Goal: Task Accomplishment & Management: Manage account settings

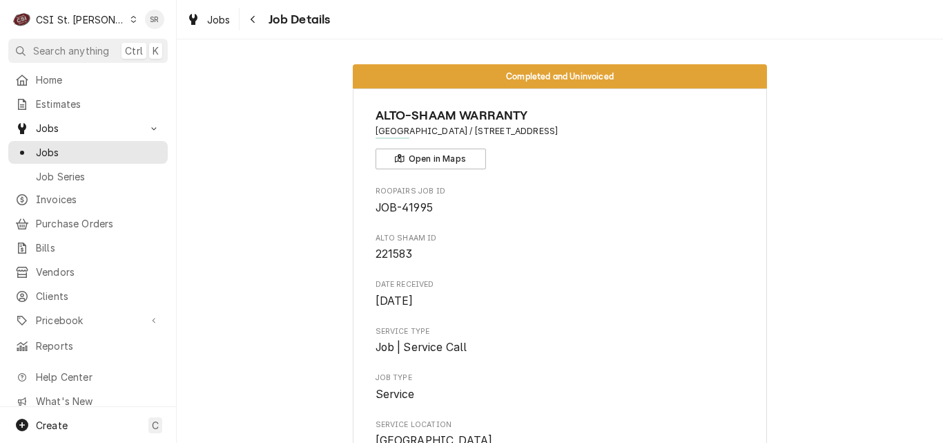
scroll to position [5511, 0]
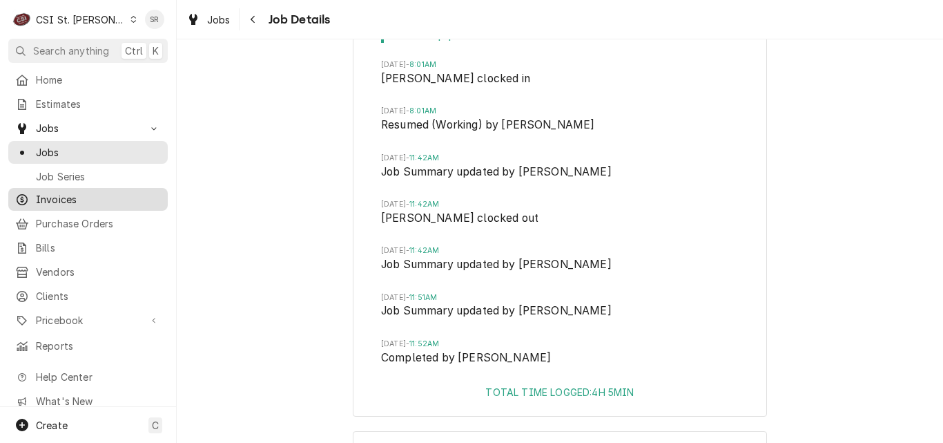
click at [74, 191] on div "Invoices" at bounding box center [88, 199] width 154 height 17
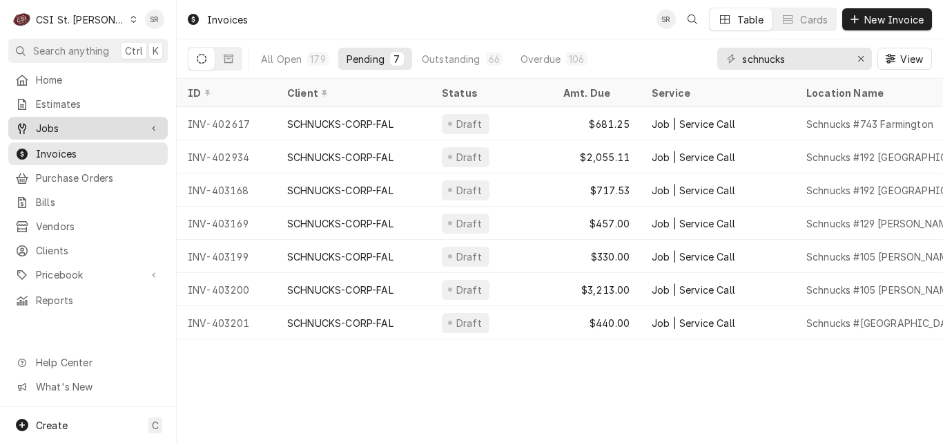
click at [69, 123] on span "Jobs" at bounding box center [88, 128] width 104 height 14
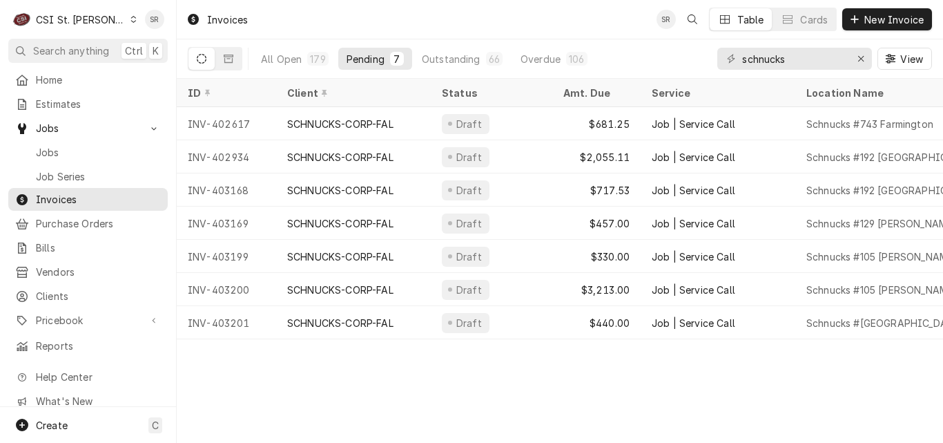
click at [59, 145] on span "Jobs" at bounding box center [98, 152] width 125 height 14
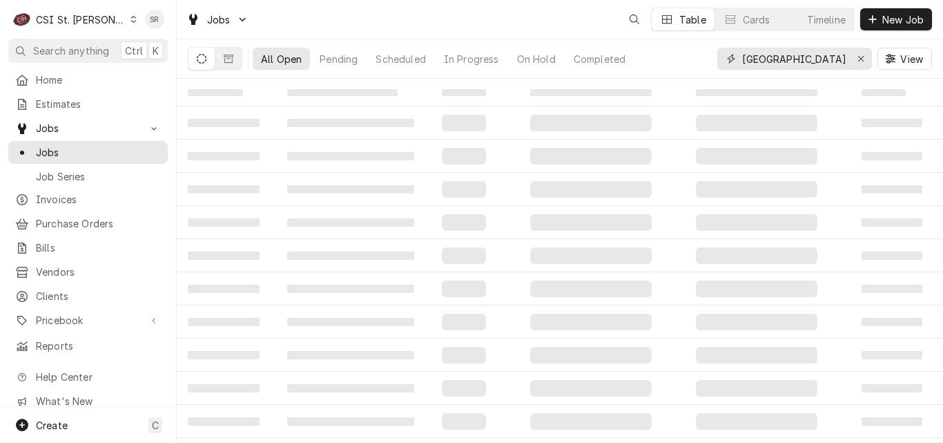
click at [800, 59] on input "north elementary" at bounding box center [794, 59] width 104 height 22
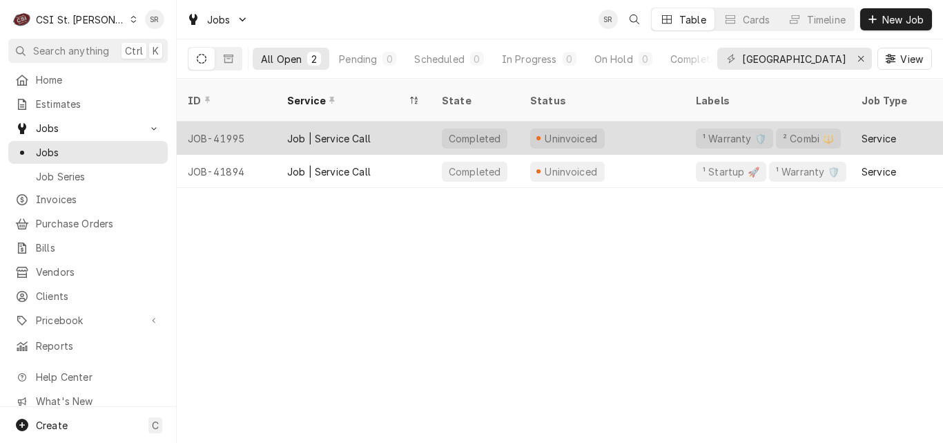
click at [420, 126] on div "Job | Service Call" at bounding box center [353, 138] width 155 height 33
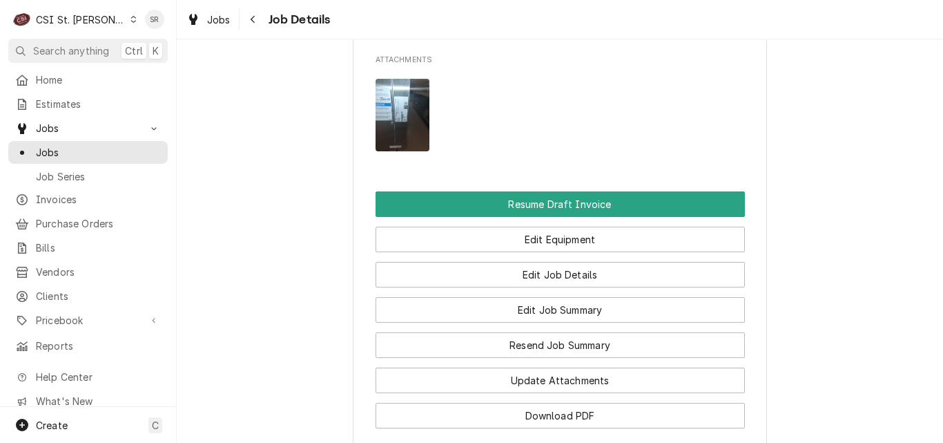
scroll to position [1588, 0]
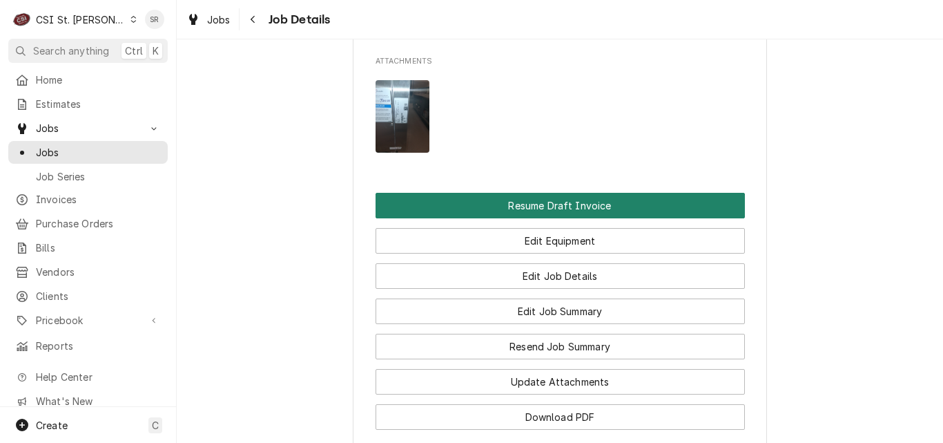
click at [515, 193] on button "Resume Draft Invoice" at bounding box center [560, 206] width 369 height 26
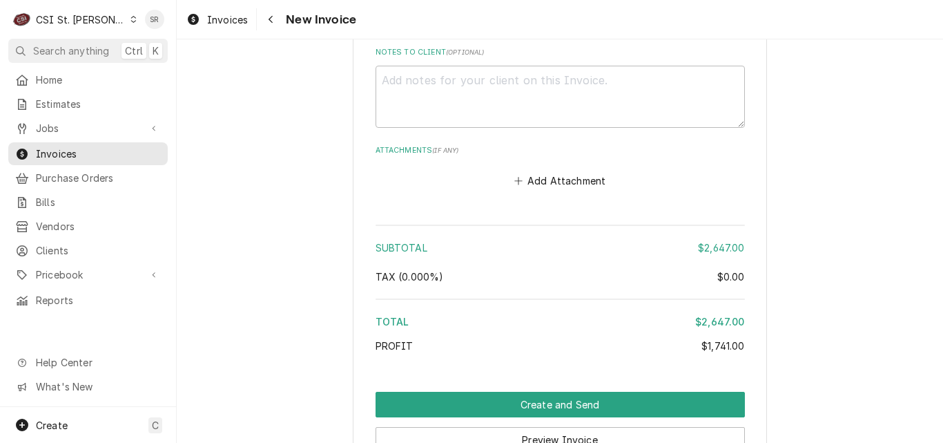
scroll to position [3771, 0]
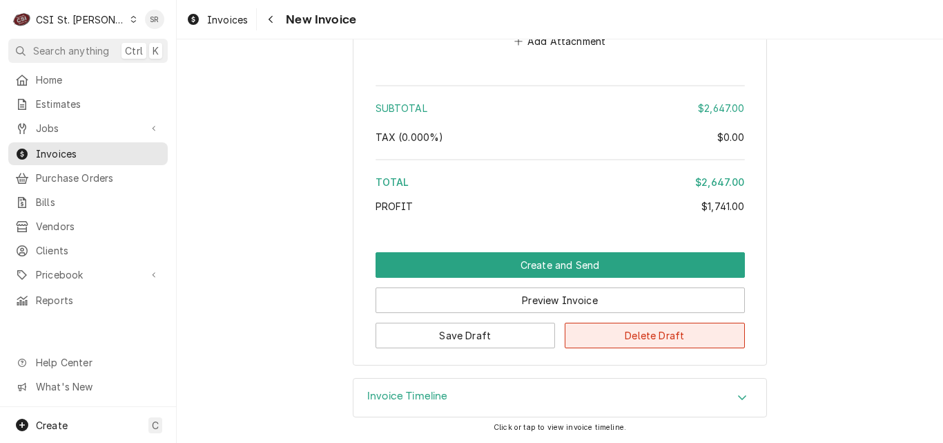
click at [619, 330] on button "Delete Draft" at bounding box center [655, 335] width 180 height 26
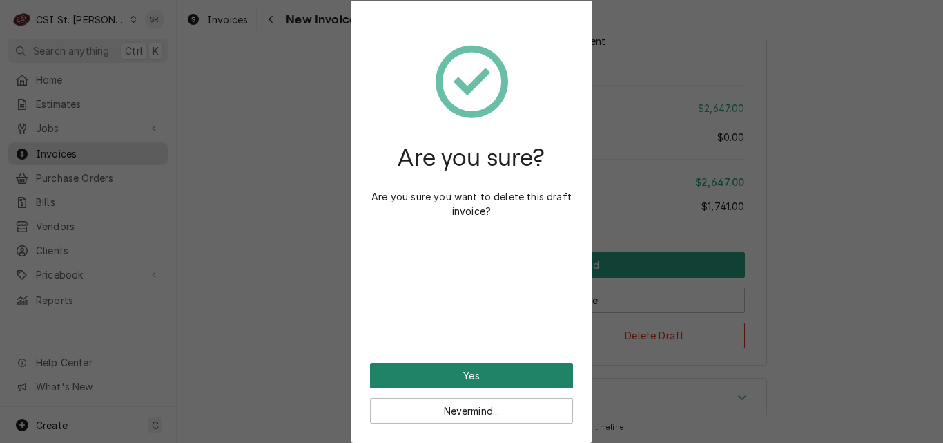
click at [465, 373] on button "Yes" at bounding box center [471, 375] width 203 height 26
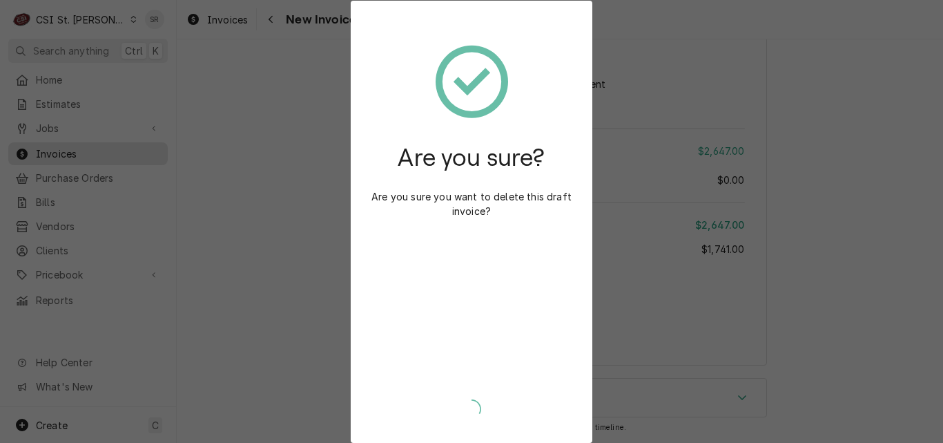
scroll to position [3728, 0]
type textarea "x"
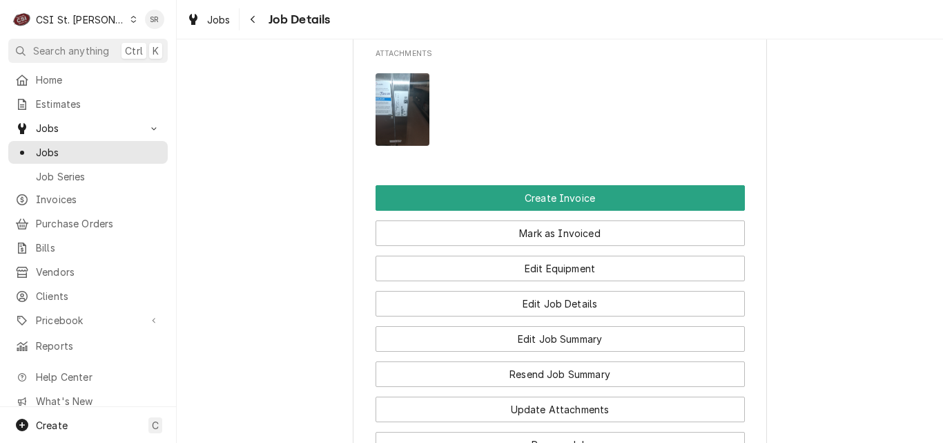
scroll to position [1588, 0]
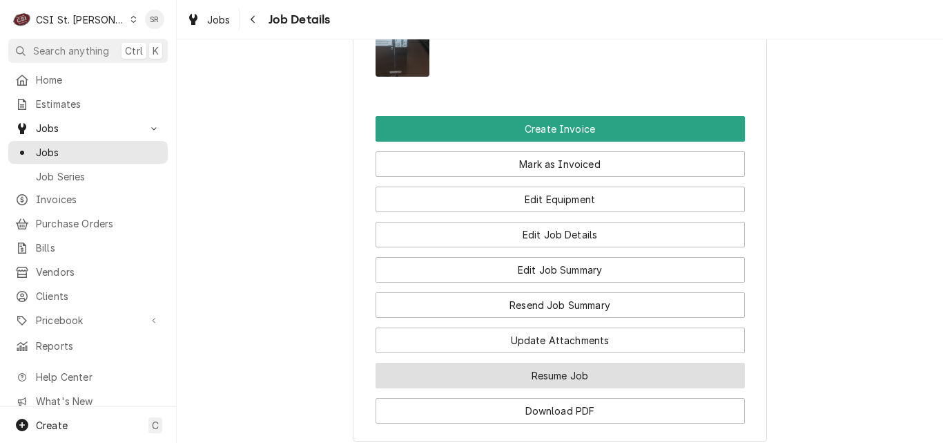
click at [540, 362] on button "Resume Job" at bounding box center [560, 375] width 369 height 26
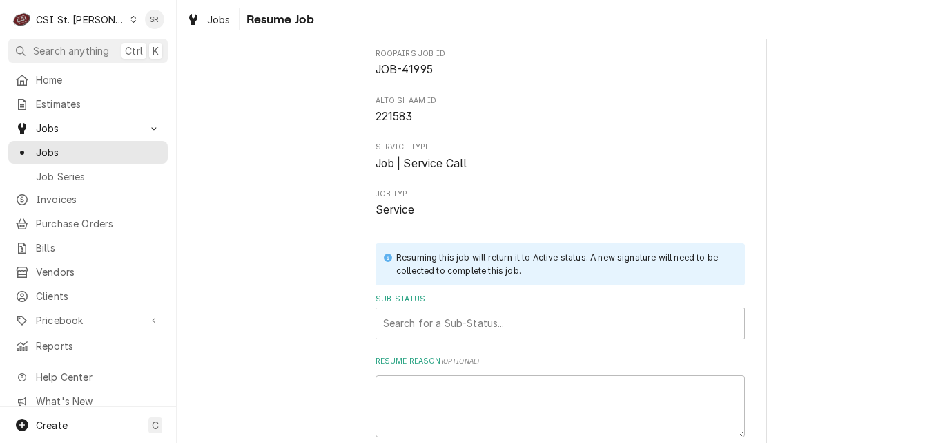
scroll to position [183, 0]
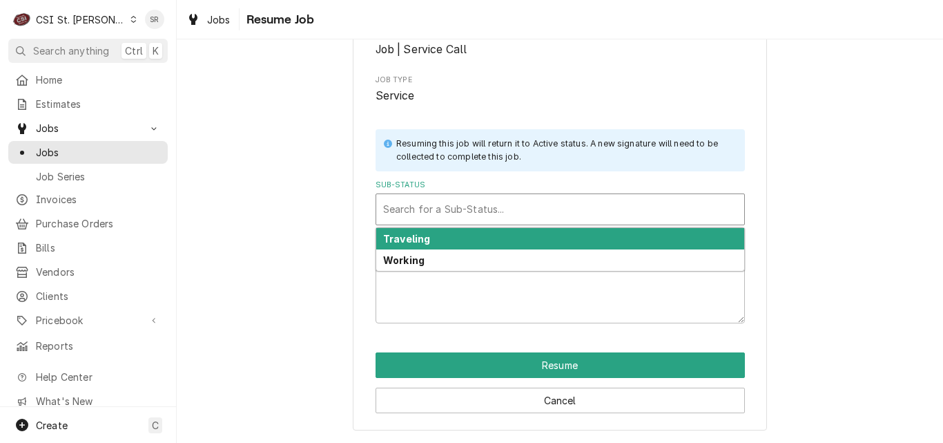
click at [447, 217] on div "Sub-Status" at bounding box center [560, 209] width 354 height 25
click at [419, 244] on strong "Traveling" at bounding box center [406, 239] width 47 height 12
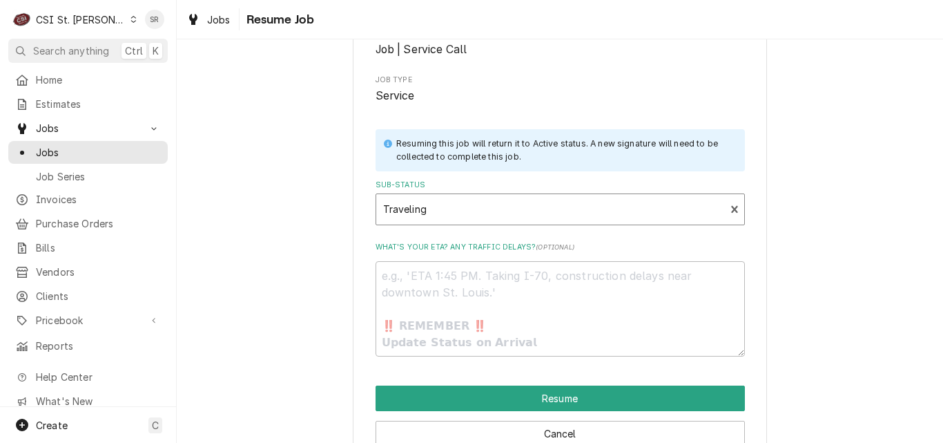
scroll to position [216, 0]
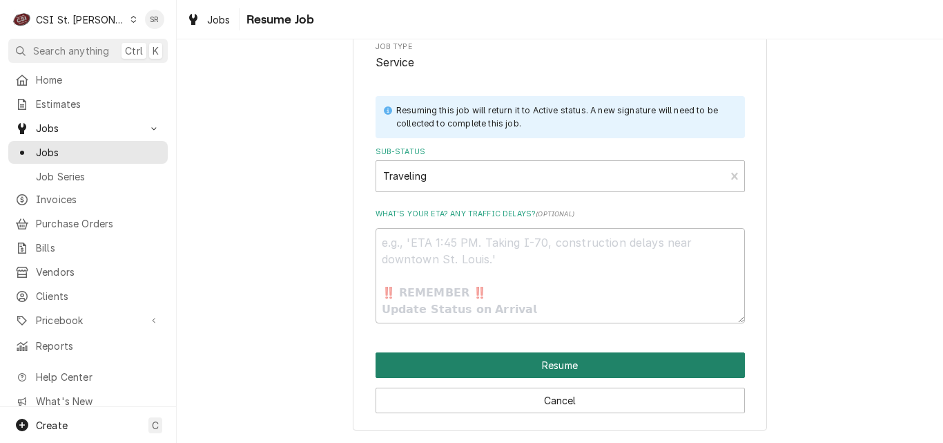
click at [548, 369] on button "Resume" at bounding box center [560, 365] width 369 height 26
type textarea "x"
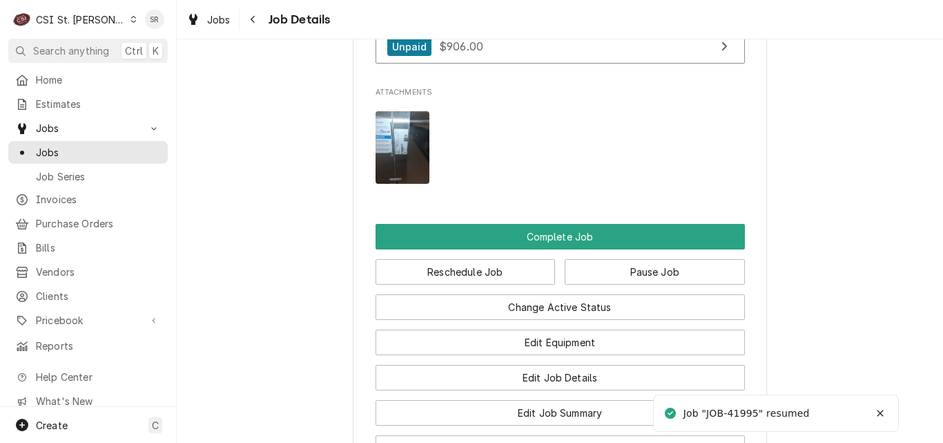
scroll to position [1864, 0]
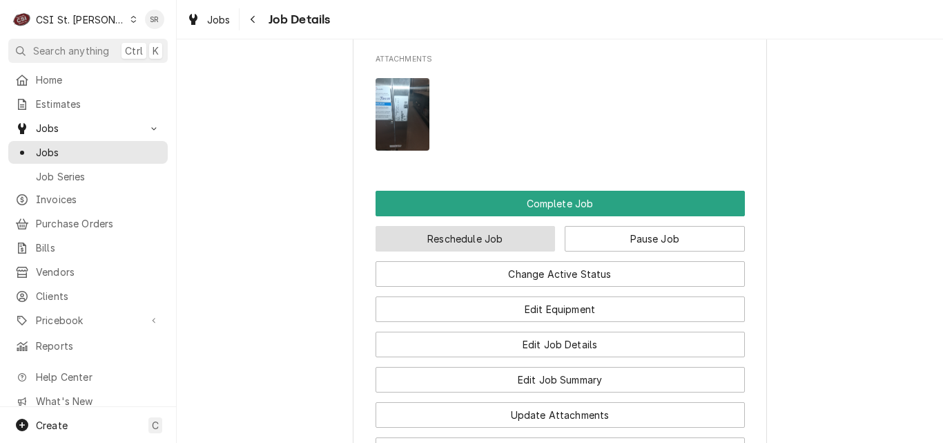
click at [475, 226] on button "Reschedule Job" at bounding box center [466, 239] width 180 height 26
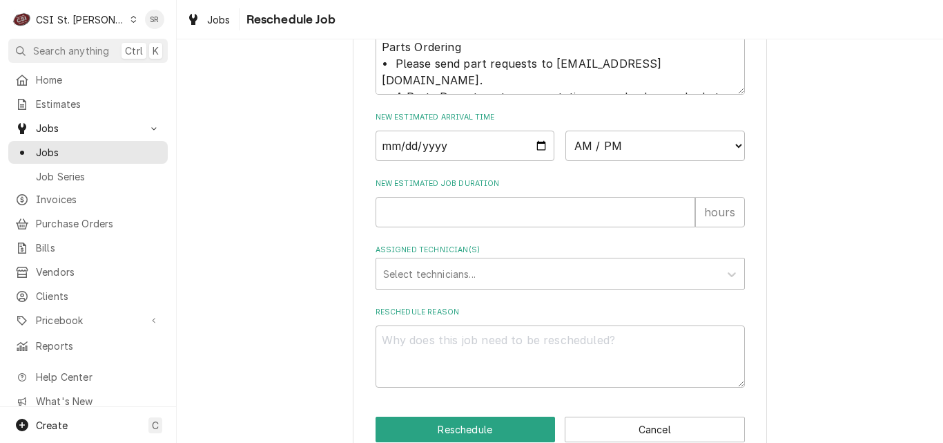
scroll to position [601, 0]
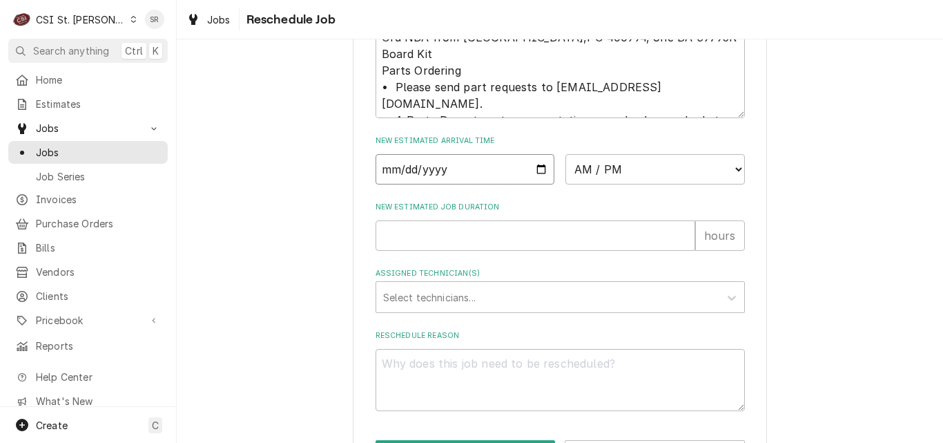
click at [535, 183] on input "Date" at bounding box center [466, 169] width 180 height 30
type textarea "x"
type input "2025-08-15"
click at [643, 184] on select "AM / PM 6:00 AM 6:15 AM 6:30 AM 6:45 AM 7:00 AM 7:15 AM 7:30 AM 7:45 AM 8:00 AM…" at bounding box center [655, 169] width 180 height 30
select select "07:00:00"
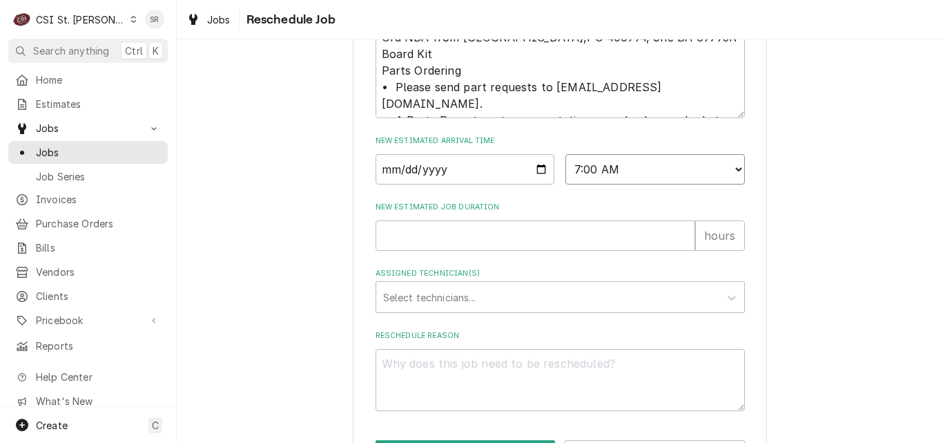
click at [565, 170] on select "AM / PM 6:00 AM 6:15 AM 6:30 AM 6:45 AM 7:00 AM 7:15 AM 7:30 AM 7:45 AM 8:00 AM…" at bounding box center [655, 169] width 180 height 30
click at [474, 251] on input "New Estimated Job Duration" at bounding box center [536, 235] width 320 height 30
type textarea "x"
type input "2"
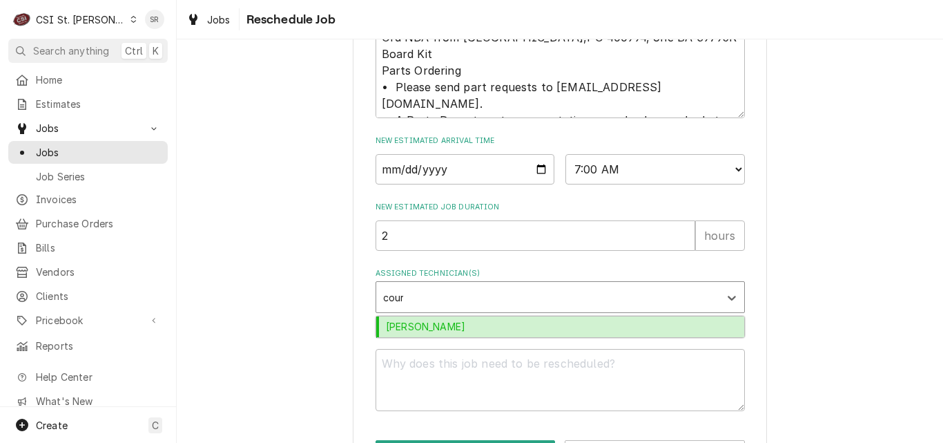
type input "court"
click at [437, 338] on div "[PERSON_NAME]" at bounding box center [560, 326] width 368 height 21
type textarea "x"
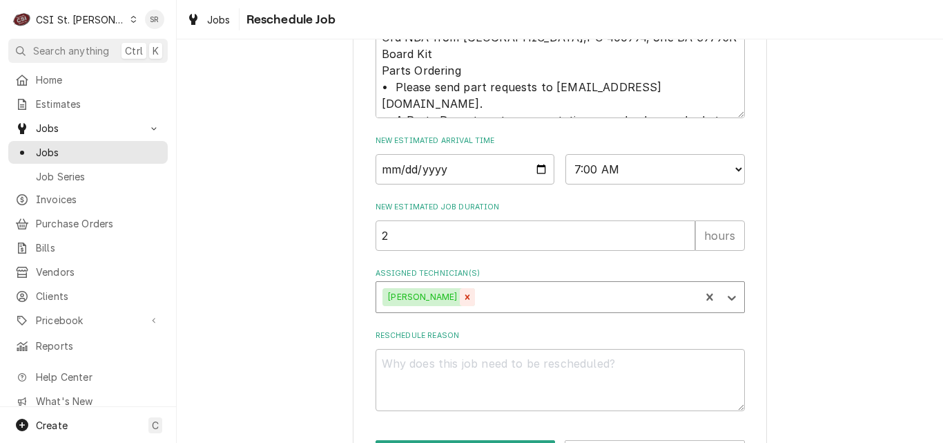
click at [465, 302] on icon "Remove Courtney Wiliford" at bounding box center [468, 297] width 10 height 10
type textarea "x"
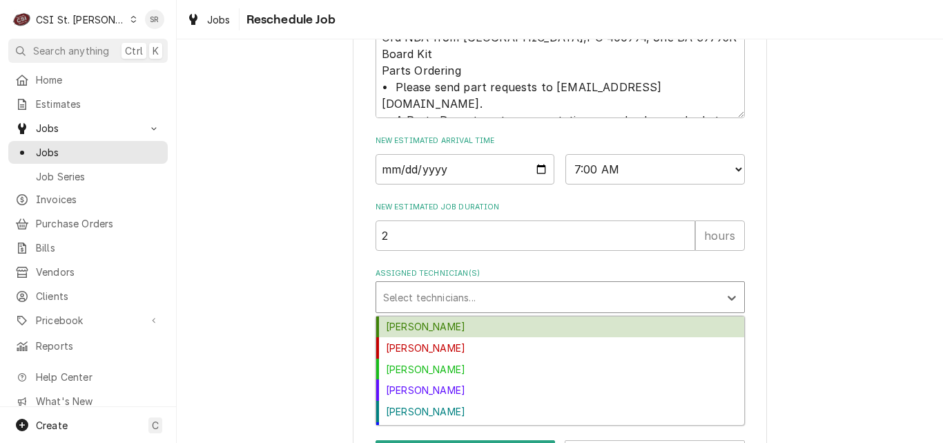
click at [478, 309] on div "Assigned Technician(s)" at bounding box center [547, 296] width 329 height 25
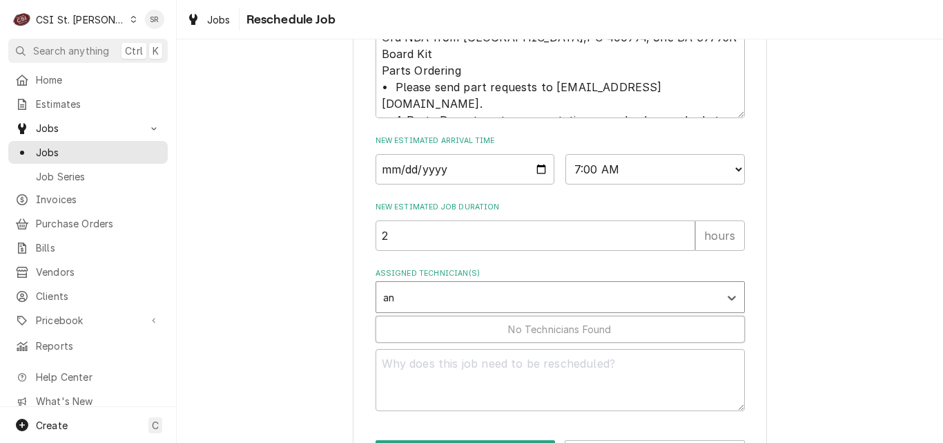
type input "a"
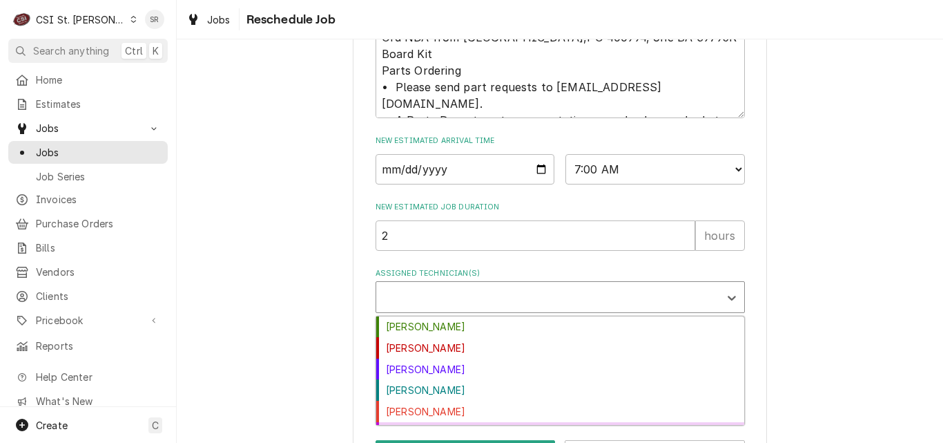
type textarea "x"
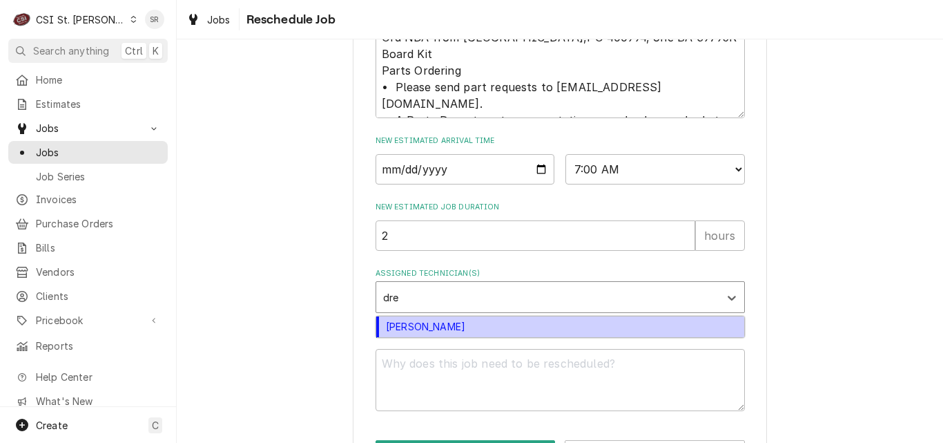
type input "drew"
click at [436, 338] on div "Drew Koonce" at bounding box center [560, 326] width 368 height 21
type textarea "x"
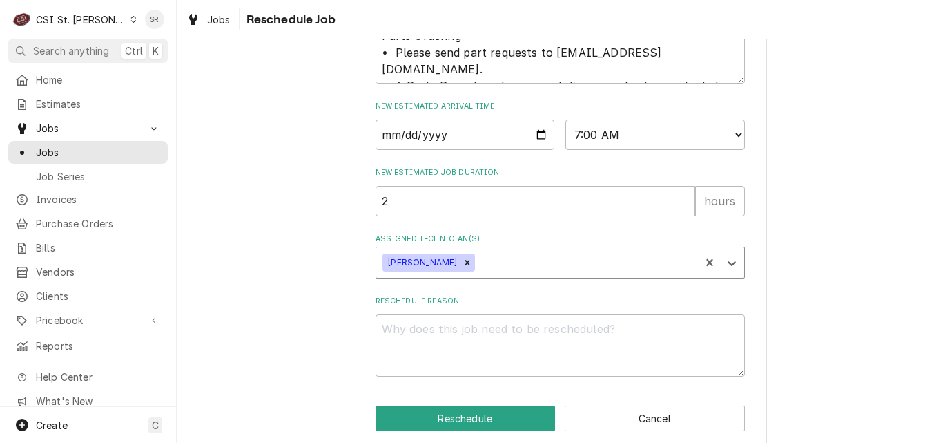
scroll to position [670, 0]
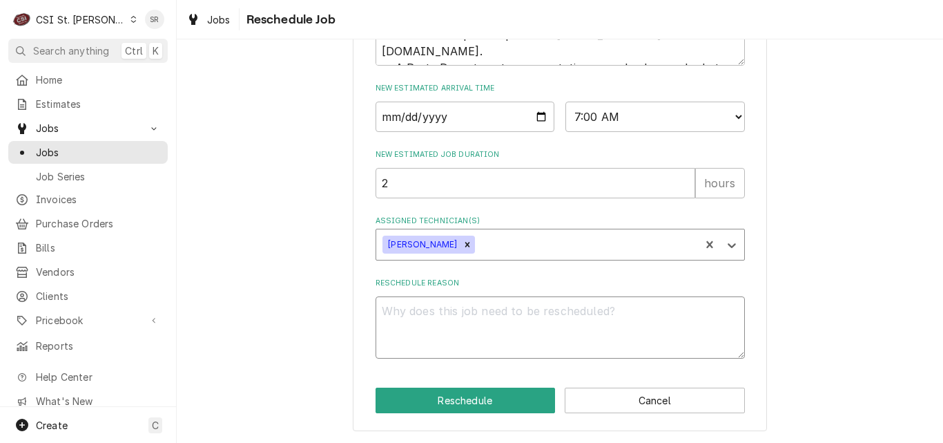
click at [479, 322] on textarea "Reschedule Reason" at bounding box center [560, 327] width 369 height 62
type textarea "x"
type textarea "N"
type textarea "x"
type textarea "NE"
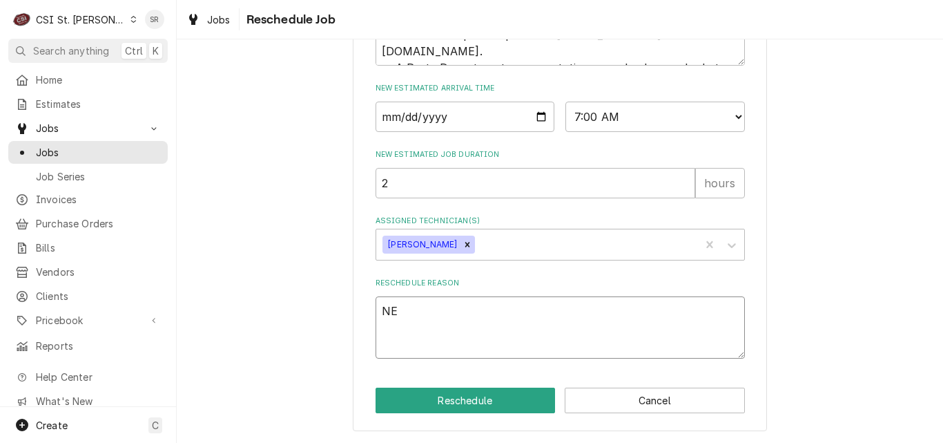
type textarea "x"
type textarea "NEE"
type textarea "x"
type textarea "NEED"
type textarea "x"
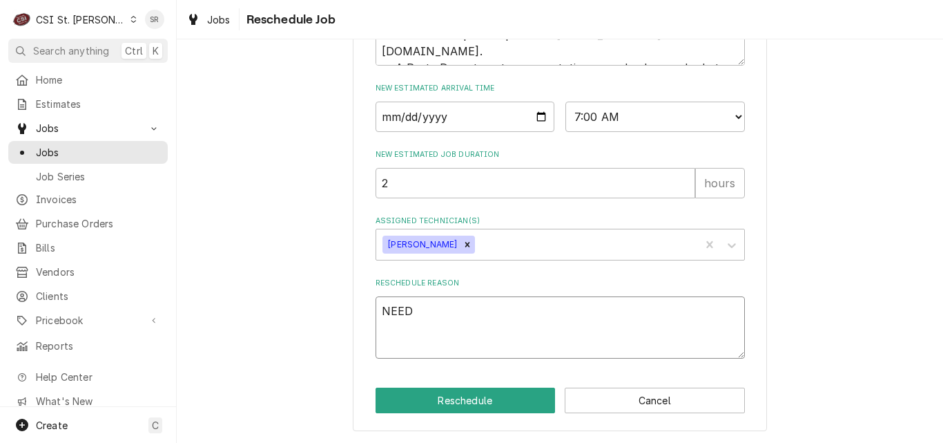
type textarea "NEED"
type textarea "x"
type textarea "NEED T"
type textarea "x"
type textarea "NEED TO"
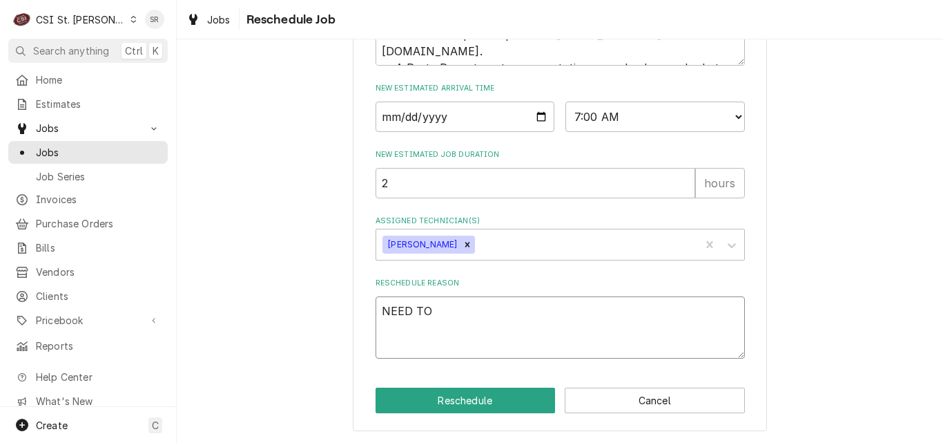
type textarea "x"
type textarea "NEED TO"
type textarea "x"
type textarea "NEED TO R"
type textarea "x"
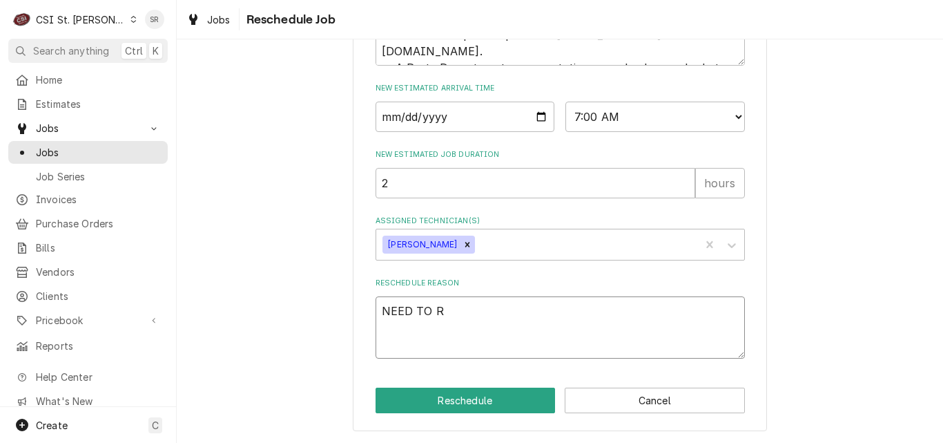
type textarea "NEED TO RE"
type textarea "x"
type textarea "NEED TO RET"
type textarea "x"
type textarea "NEED TO RETU"
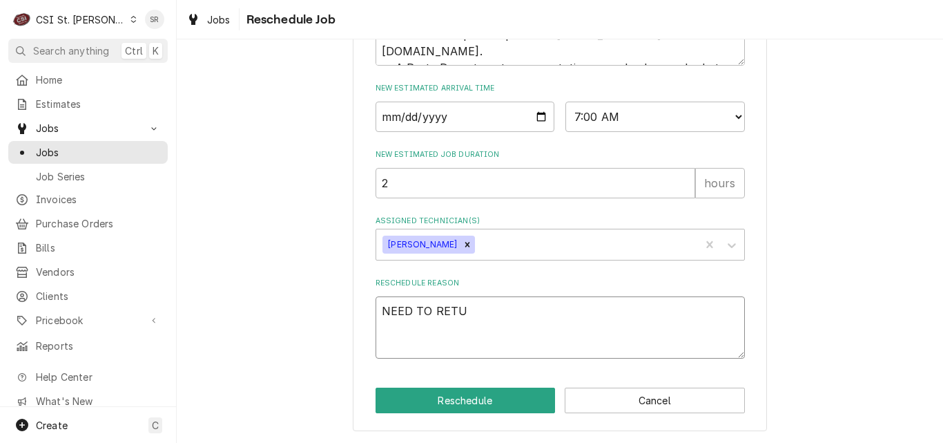
type textarea "x"
type textarea "NEED TO RETUR"
type textarea "x"
type textarea "NEED TO RETURN"
type textarea "x"
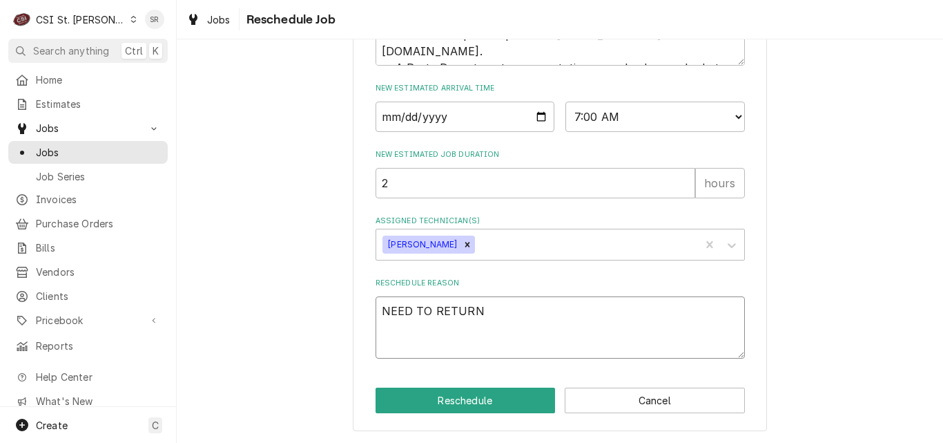
type textarea "NEED TO RETURN"
type textarea "x"
type textarea "NEED TO RETURN -"
type textarea "x"
type textarea "NEED TO RETURN - B"
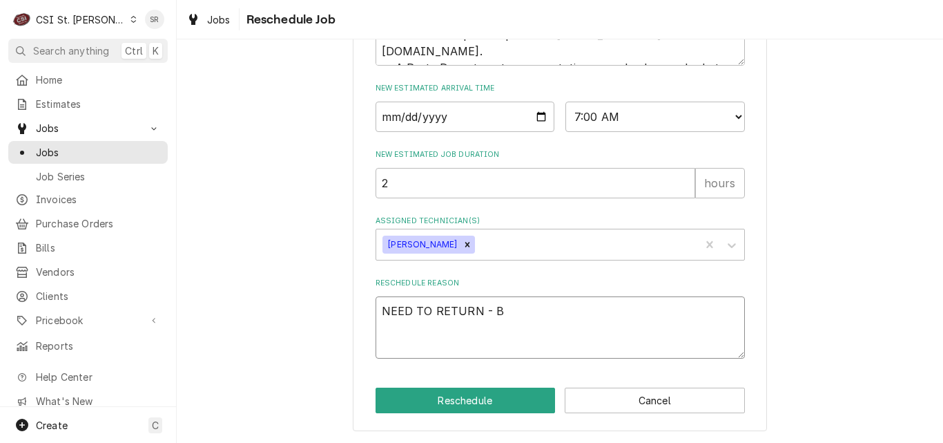
type textarea "x"
type textarea "NEED TO RETURN - BO"
type textarea "x"
type textarea "NEED TO RETURN - BO"
type textarea "x"
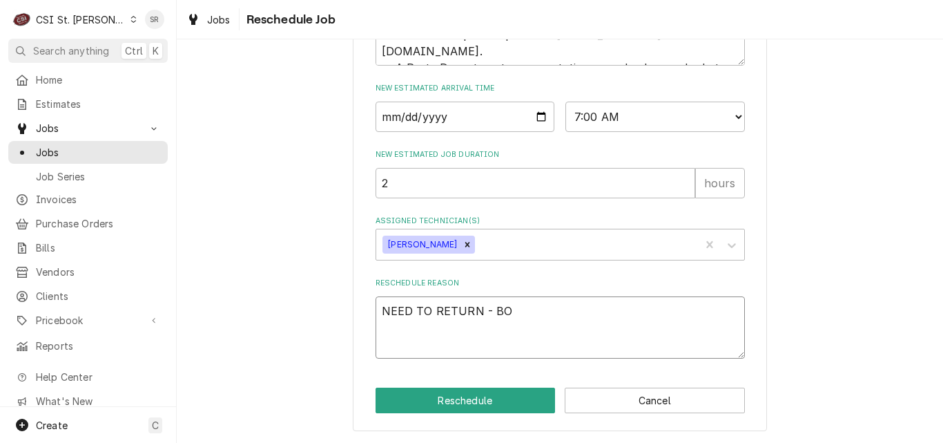
type textarea "NEED TO RETURN - BO"
type textarea "x"
type textarea "NEED TO RETURN - BOB"
type textarea "x"
type textarea "NEED TO RETURN - BOB"
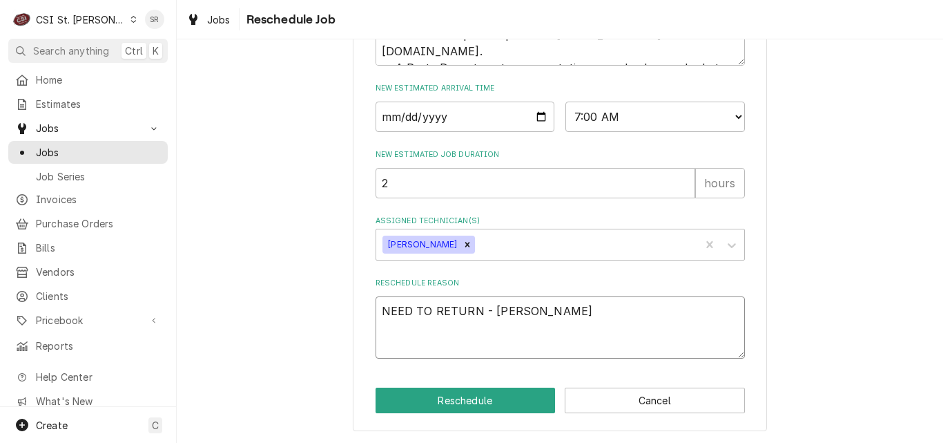
type textarea "x"
type textarea "NEED TO RETURN - BOB A"
type textarea "x"
type textarea "NEED TO RETURN - BOB AI"
type textarea "x"
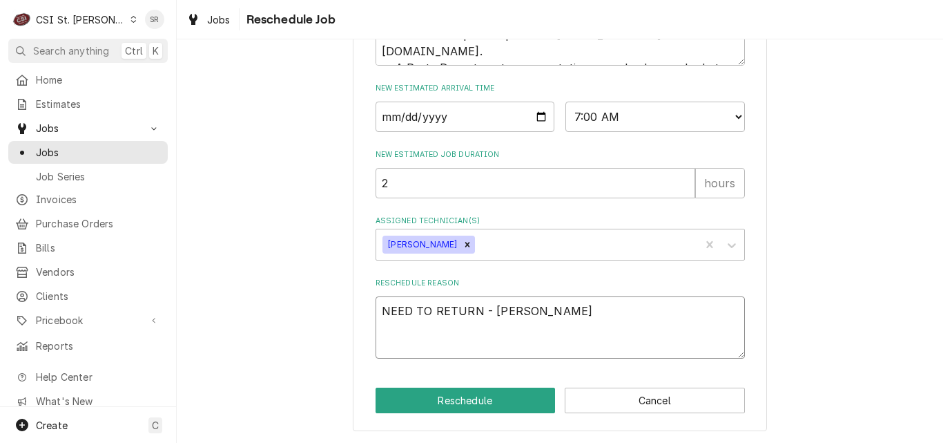
type textarea "NEED TO RETURN - BOB A"
type textarea "x"
type textarea "NEED TO RETURN - BOB"
type textarea "x"
type textarea "NEED TO RETURN - BOB W"
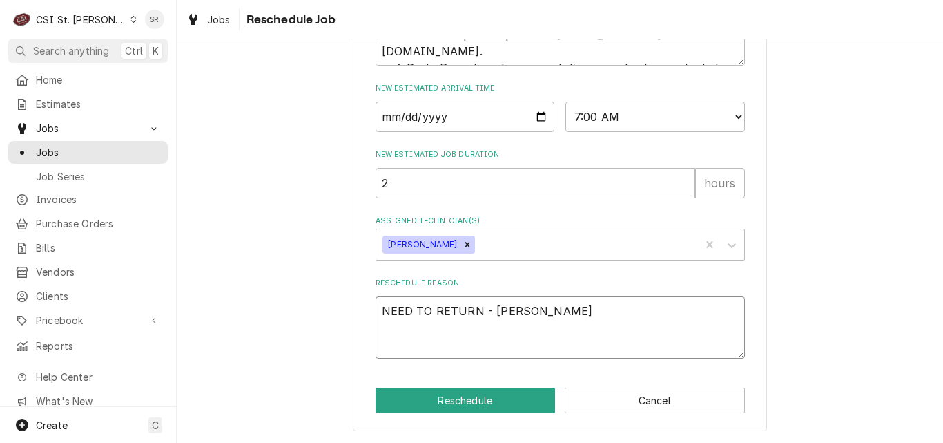
type textarea "x"
type textarea "NEED TO RETURN - BOB WIT"
type textarea "x"
type textarea "NEED TO RETURN - BOB WITH"
type textarea "x"
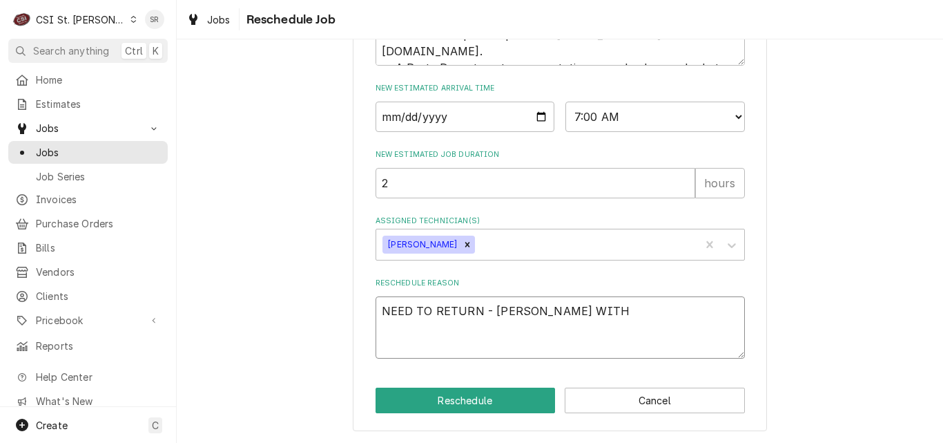
type textarea "NEED TO RETURN - BOB WITH"
type textarea "x"
type textarea "NEED TO RETURN - BOB WITH W"
type textarea "x"
type textarea "NEED TO RETURN - BOB WITH WR"
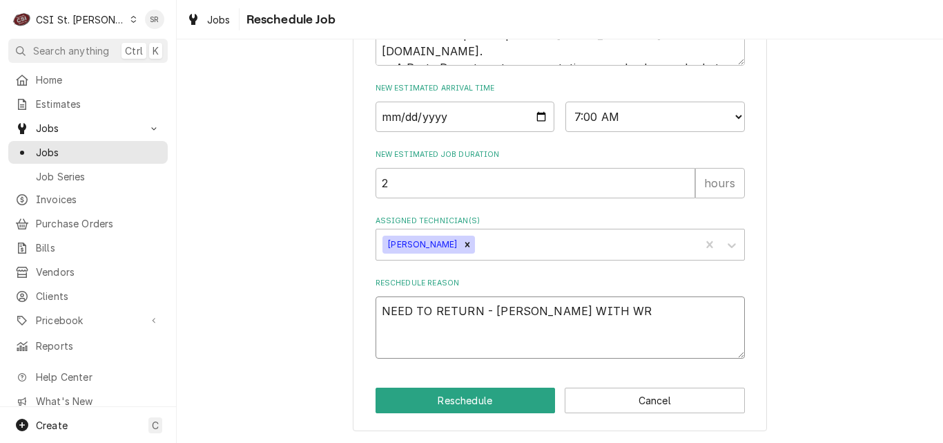
type textarea "x"
type textarea "NEED TO RETURN - BOB WITH WRS"
type textarea "x"
type textarea "NEED TO RETURN - BOB WITH WRS"
type textarea "x"
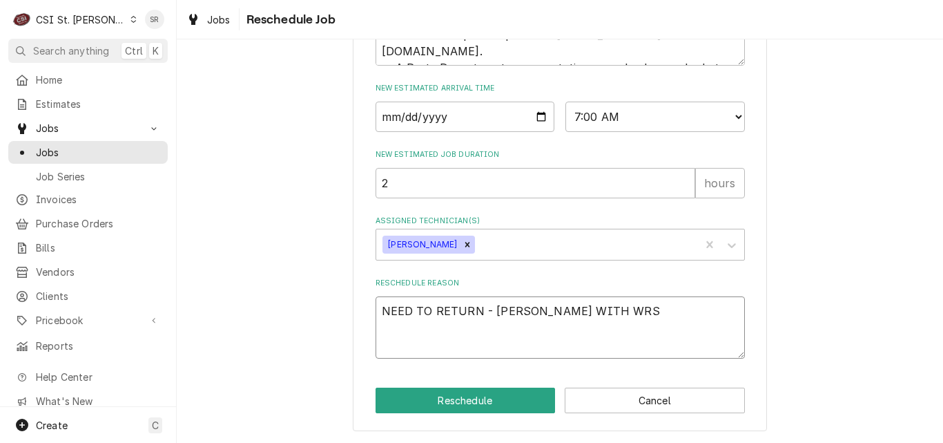
type textarea "NEED TO RETURN - BOB WITH WRS R"
type textarea "x"
type textarea "NEED TO RETURN - BOB WITH WRS RE"
type textarea "x"
type textarea "NEED TO RETURN - BOB WITH WRS REA"
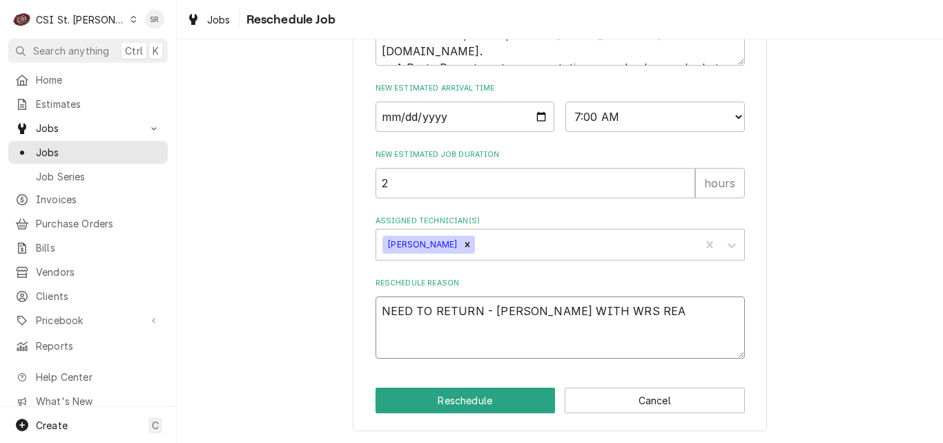
type textarea "x"
type textarea "NEED TO RETURN - BOB WITH WRS REACH"
type textarea "x"
type textarea "NEED TO RETURN - BOB WITH WRS REACHE"
type textarea "x"
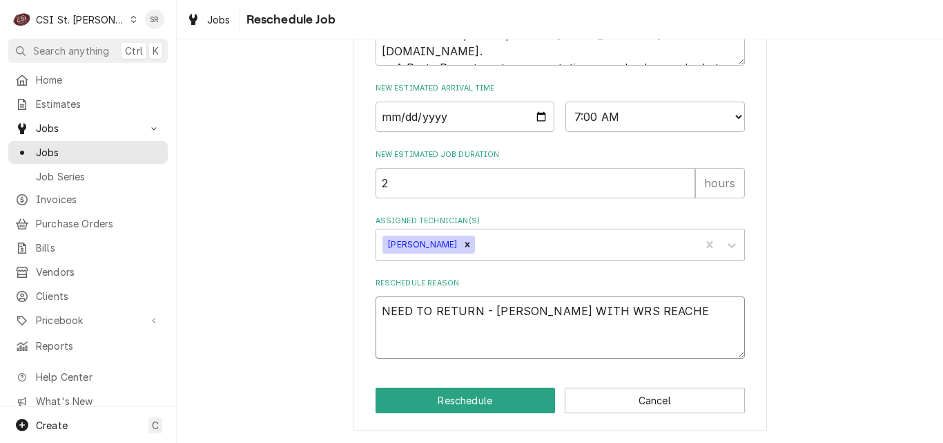
type textarea "NEED TO RETURN - BOB WITH WRS REACHED"
type textarea "x"
type textarea "NEED TO RETURN - BOB WITH WRS REACHED"
type textarea "x"
type textarea "NEED TO RETURN - BOB WITH WRS REACHED O"
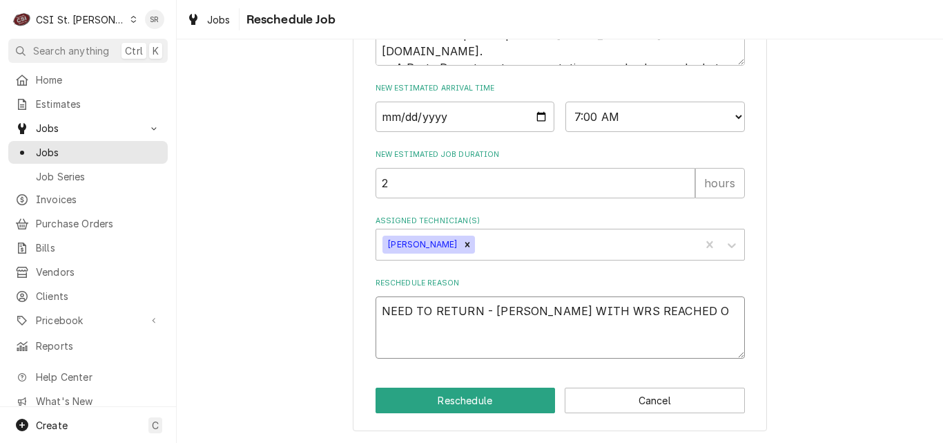
type textarea "x"
type textarea "NEED TO RETURN - BOB WITH WRS REACHED OUT"
type textarea "x"
type textarea "NEED TO RETURN - BOB WITH WRS REACHED OUT"
type textarea "x"
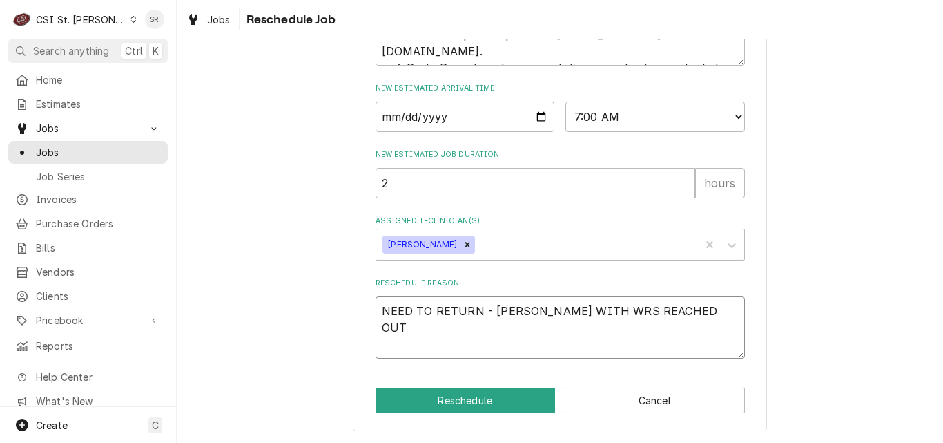
type textarea "NEED TO RETURN - BOB WITH WRS REACHED OUT"
type textarea "x"
type textarea "NEED TO RETURN - BOB WITH WRS REACHED OUT"
type textarea "x"
type textarea "NEED TO RETURN - BOB WITH WRS REACHED OUT -"
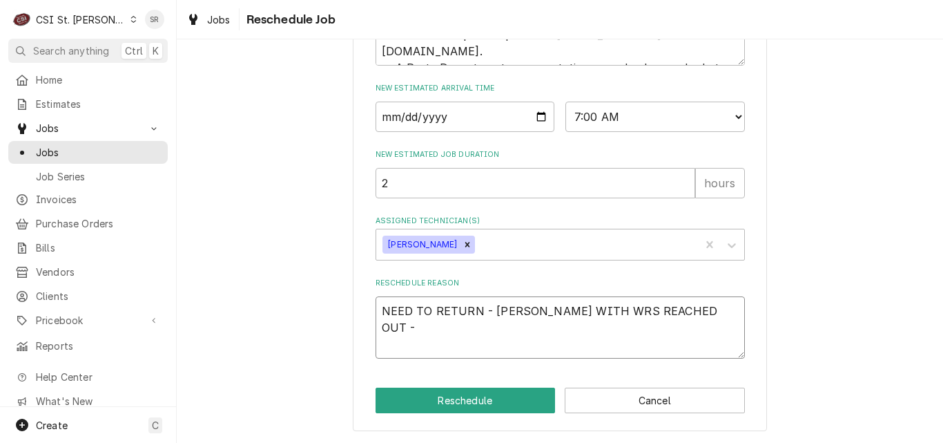
type textarea "x"
type textarea "NEED TO RETURN - BOB WITH WRS REACHED OUT - L"
type textarea "x"
type textarea "NEED TO RETURN - BOB WITH WRS REACHED OUT - LO"
type textarea "x"
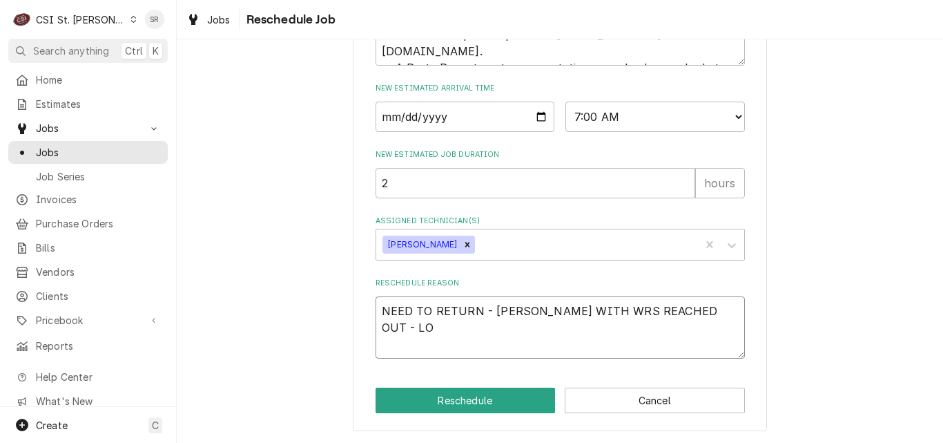
type textarea "NEED TO RETURN - BOB WITH WRS REACHED OUT - LOC"
type textarea "x"
type textarea "NEED TO RETURN - BOB WITH WRS REACHED OUT - LOCA"
type textarea "x"
type textarea "NEED TO RETURN - BOB WITH WRS REACHED OUT - LOCAT"
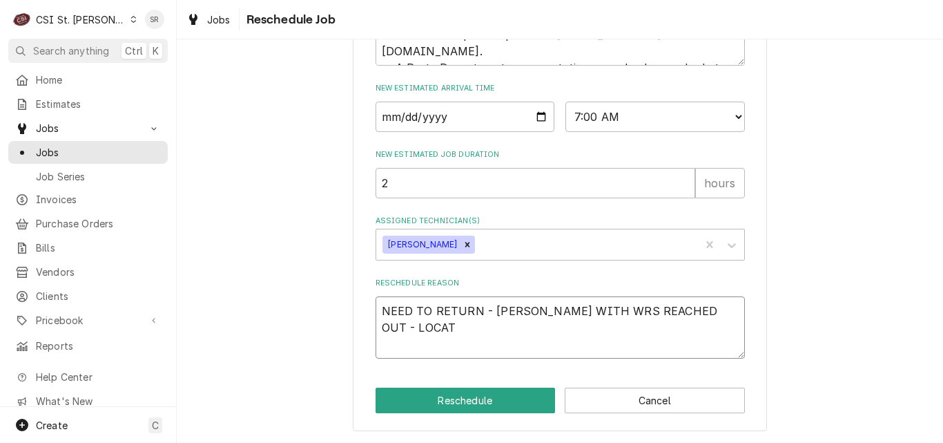
type textarea "x"
type textarea "NEED TO RETURN - BOB WITH WRS REACHED OUT - LOCATI"
type textarea "x"
type textarea "NEED TO RETURN - BOB WITH WRS REACHED OUT - LOCATIO"
type textarea "x"
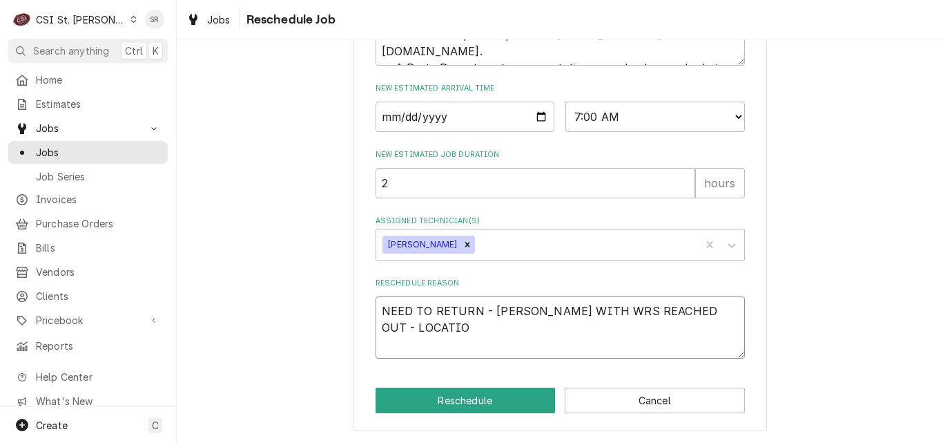
type textarea "NEED TO RETURN - BOB WITH WRS REACHED OUT - LOCATION"
type textarea "x"
type textarea "NEED TO RETURN - BOB WITH WRS REACHED OUT - LOCATION"
type textarea "x"
type textarea "NEED TO RETURN - BOB WITH WRS REACHED OUT - LOCATION H"
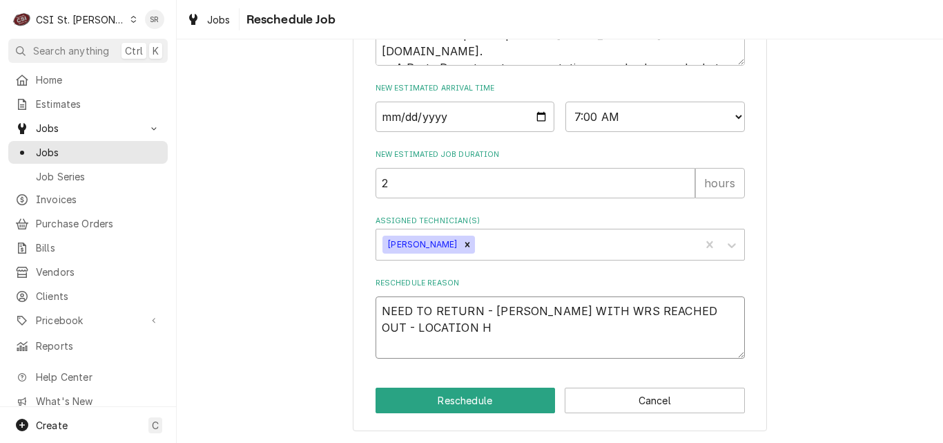
type textarea "x"
type textarea "NEED TO RETURN - BOB WITH WRS REACHED OUT - LOCATION HA"
type textarea "x"
type textarea "NEED TO RETURN - BOB WITH WRS REACHED OUT - LOCATION HAV"
type textarea "x"
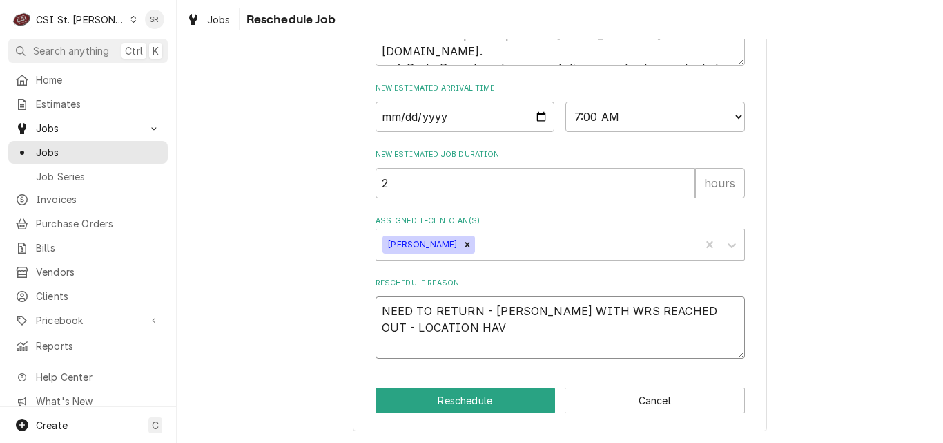
type textarea "NEED TO RETURN - BOB WITH WRS REACHED OUT - LOCATION HAVI"
type textarea "x"
type textarea "NEED TO RETURN - BOB WITH WRS REACHED OUT - LOCATION HAVIN"
type textarea "x"
type textarea "NEED TO RETURN - BOB WITH WRS REACHED OUT - LOCATION HAVING"
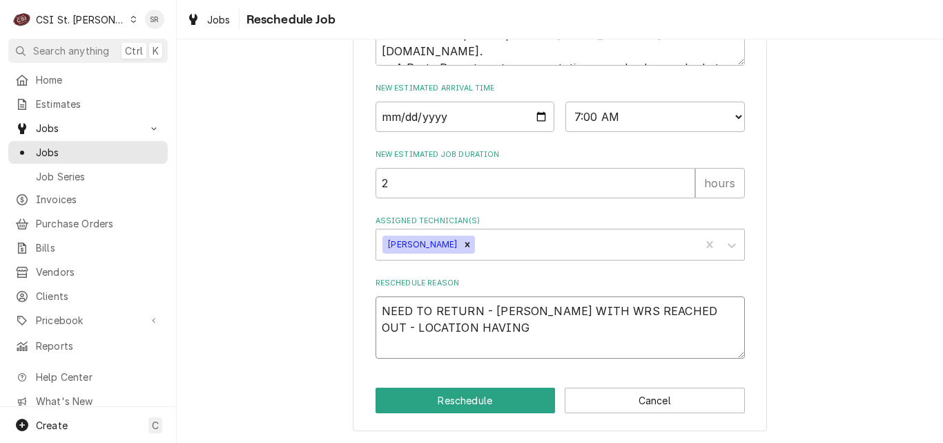
type textarea "x"
type textarea "NEED TO RETURN - BOB WITH WRS REACHED OUT - LOCATION HAVING"
type textarea "x"
type textarea "NEED TO RETURN - BOB WITH WRS REACHED OUT - LOCATION HAVING S"
type textarea "x"
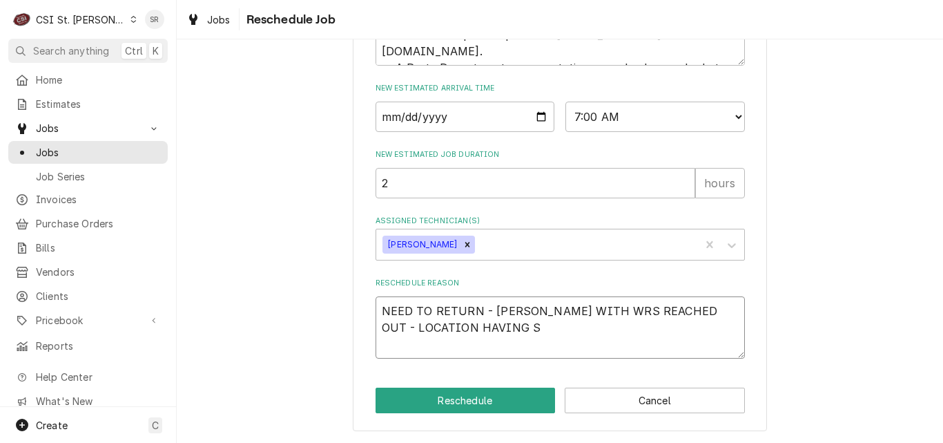
type textarea "NEED TO RETURN - BOB WITH WRS REACHED OUT - LOCATION HAVING SE"
type textarea "x"
type textarea "NEED TO RETURN - BOB WITH WRS REACHED OUT - LOCATION HAVING SEV"
type textarea "x"
type textarea "NEED TO RETURN - BOB WITH WRS REACHED OUT - LOCATION HAVING SEVE"
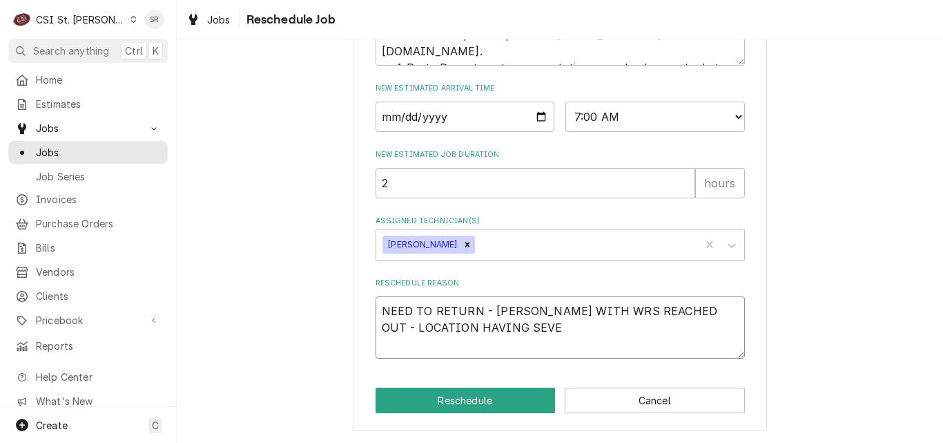
type textarea "x"
type textarea "NEED TO RETURN - BOB WITH WRS REACHED OUT - LOCATION HAVING SEVER"
type textarea "x"
type textarea "NEED TO RETURN - BOB WITH WRS REACHED OUT - LOCATION HAVING SEVERA"
type textarea "x"
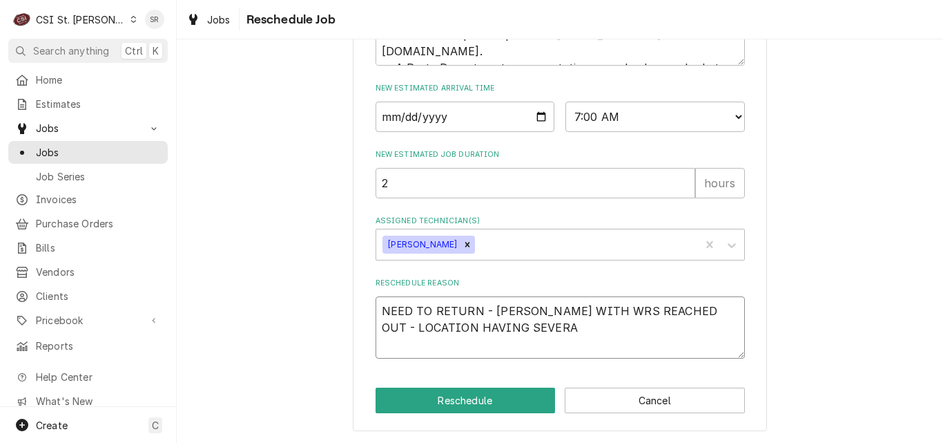
type textarea "NEED TO RETURN - BOB WITH WRS REACHED OUT - LOCATION HAVING SEVERAL"
type textarea "x"
type textarea "NEED TO RETURN - BOB WITH WRS REACHED OUT - LOCATION HAVING SEVERAL"
type textarea "x"
type textarea "NEED TO RETURN - BOB WITH WRS REACHED OUT - LOCATION HAVING SEVERAL E"
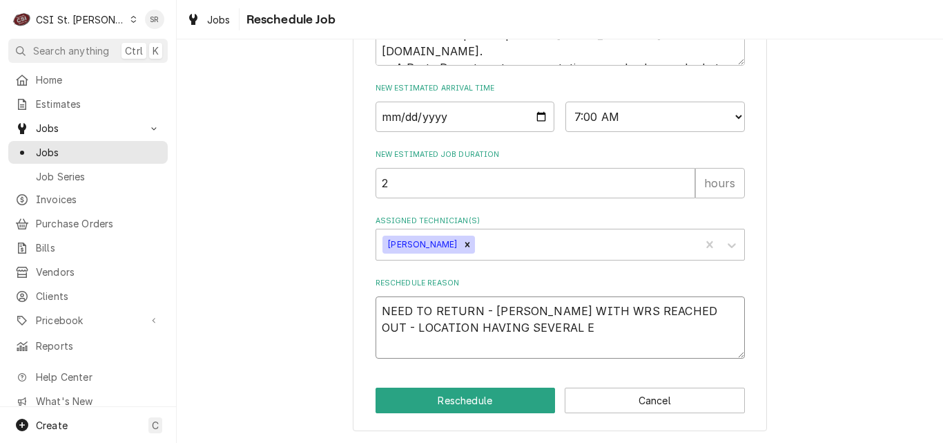
type textarea "x"
type textarea "NEED TO RETURN - BOB WITH WRS REACHED OUT - LOCATION HAVING SEVERAL ER"
type textarea "x"
type textarea "NEED TO RETURN - BOB WITH WRS REACHED OUT - LOCATION HAVING SEVERAL ERR"
type textarea "x"
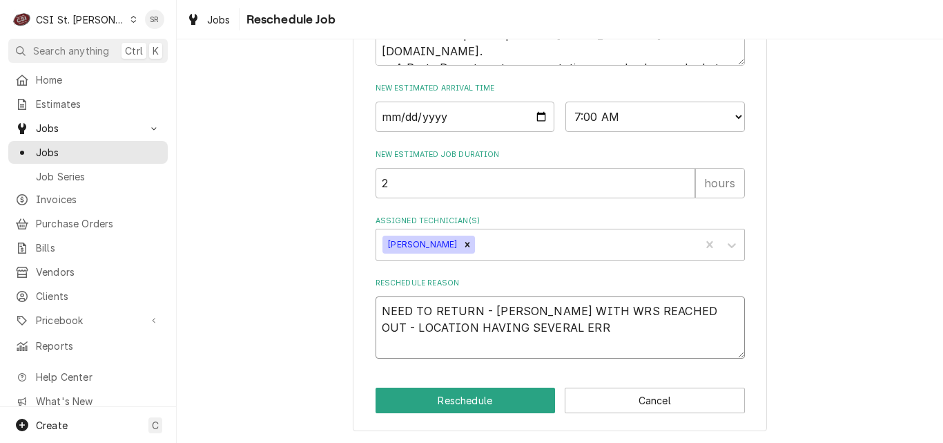
type textarea "NEED TO RETURN - BOB WITH WRS REACHED OUT - LOCATION HAVING SEVERAL ERRO"
type textarea "x"
type textarea "NEED TO RETURN - BOB WITH WRS REACHED OUT - LOCATION HAVING SEVERAL ERROR"
type textarea "x"
type textarea "NEED TO RETURN - BOB WITH WRS REACHED OUT - LOCATION HAVING SEVERAL ERROR"
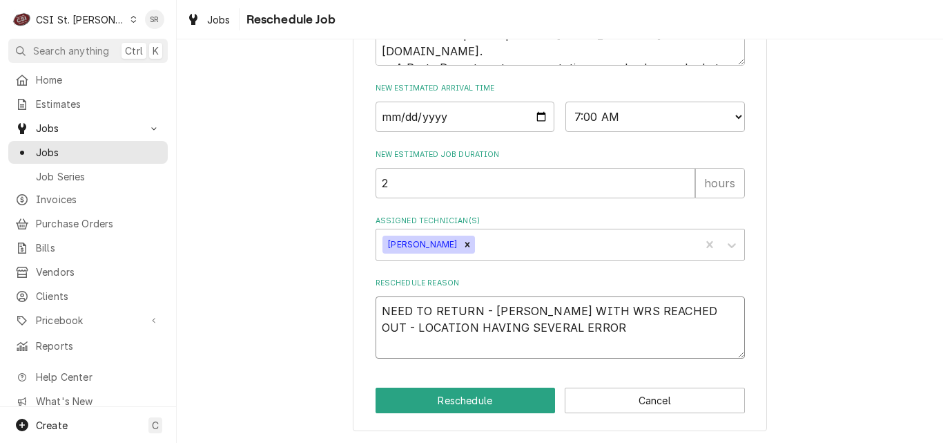
type textarea "x"
type textarea "NEED TO RETURN - BOB WITH WRS REACHED OUT - LOCATION HAVING SEVERAL ERROR C"
type textarea "x"
type textarea "NEED TO RETURN - BOB WITH WRS REACHED OUT - LOCATION HAVING SEVERAL ERROR CO"
type textarea "x"
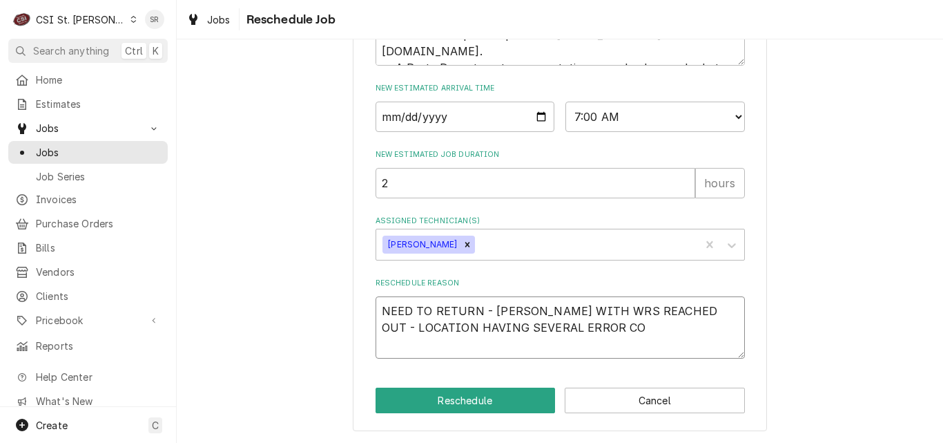
type textarea "NEED TO RETURN - BOB WITH WRS REACHED OUT - LOCATION HAVING SEVERAL ERROR COD"
type textarea "x"
type textarea "NEED TO RETURN - BOB WITH WRS REACHED OUT - LOCATION HAVING SEVERAL ERROR CODE"
type textarea "x"
type textarea "NEED TO RETURN - BOB WITH WRS REACHED OUT - LOCATION HAVING SEVERAL ERROR CODES"
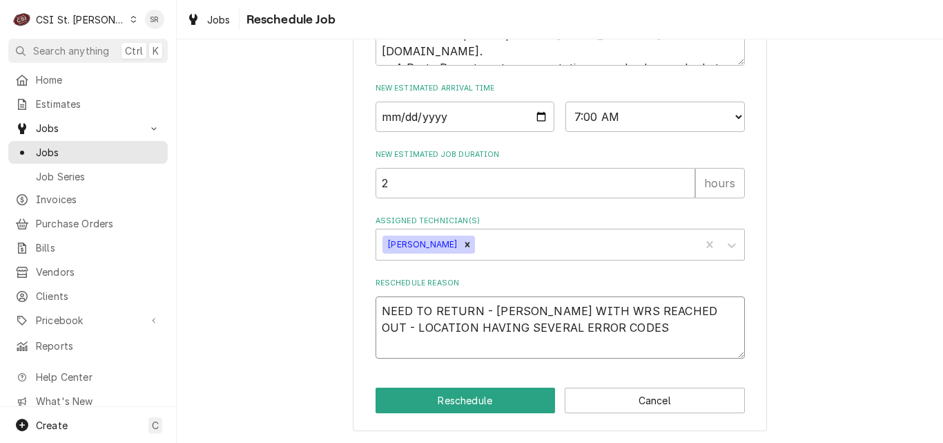
type textarea "x"
type textarea "NEED TO RETURN - BOB WITH WRS REACHED OUT - LOCATION HAVING SEVERAL ERROR CODES"
click at [582, 331] on textarea "NEED TO RETURN - BOB WITH WRS REACHED OUT - LOCATION HAVING SEVERAL ERROR CODES" at bounding box center [560, 327] width 369 height 62
type textarea "x"
type textarea "NEED TO RETURN - BOB WITH WRS REACHED OUT - LOCATION HAVING SEVERAL ERROR CODES"
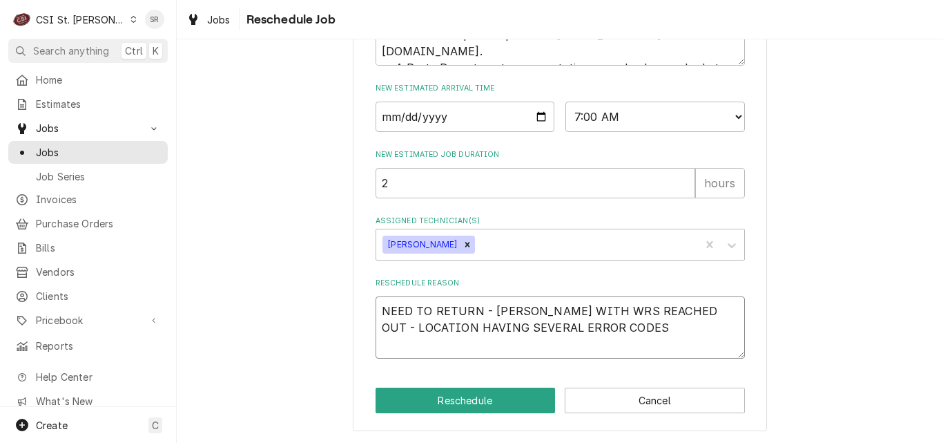
type textarea "x"
type textarea "NEED TO RETURN - BOB WITH WRS REACHED OUT - LOCATION HAVING SEVERAL ERROR CODES"
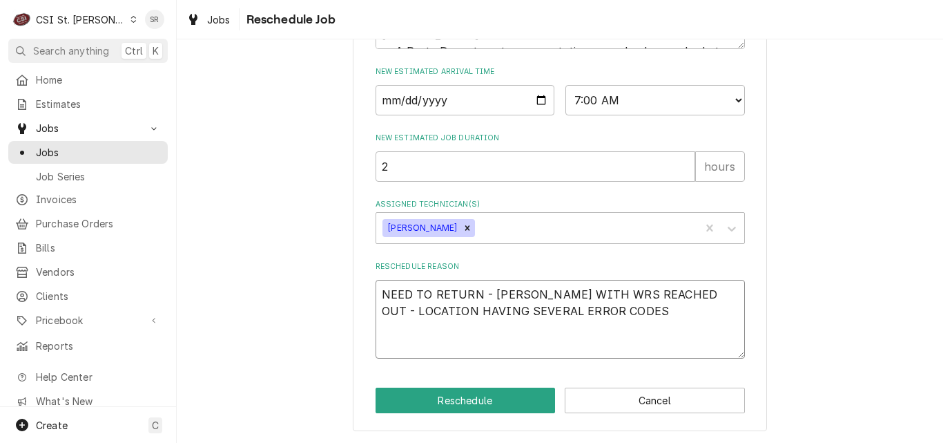
paste textarea "Serial #3668900 Error Codes 94 66 10 80 62 31 79 78"
type textarea "x"
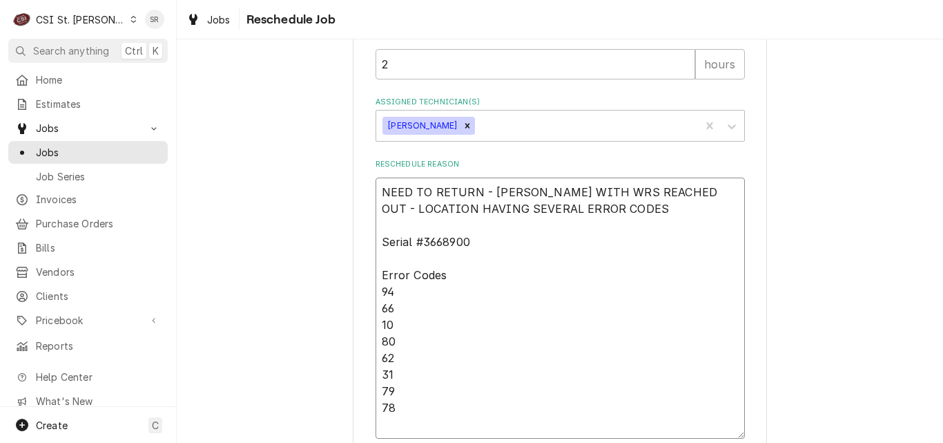
scroll to position [869, 0]
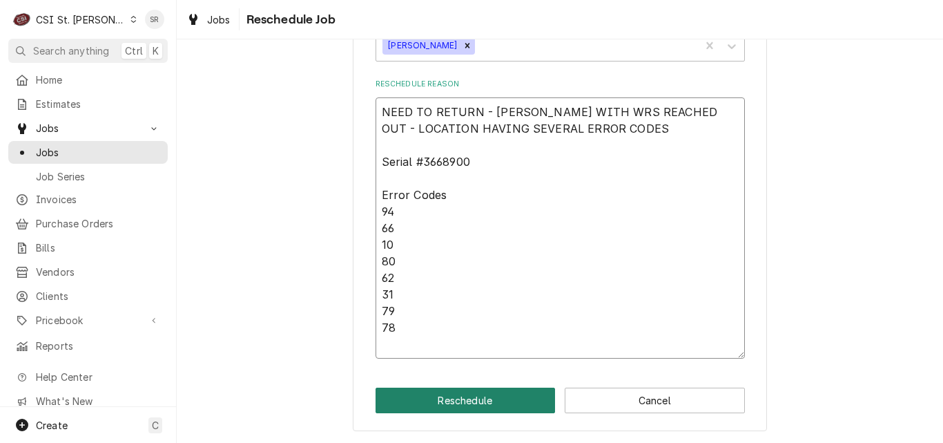
type textarea "NEED TO RETURN - [PERSON_NAME] WITH WRS REACHED OUT - LOCATION HAVING SEVERAL E…"
click at [447, 398] on button "Reschedule" at bounding box center [466, 400] width 180 height 26
type textarea "x"
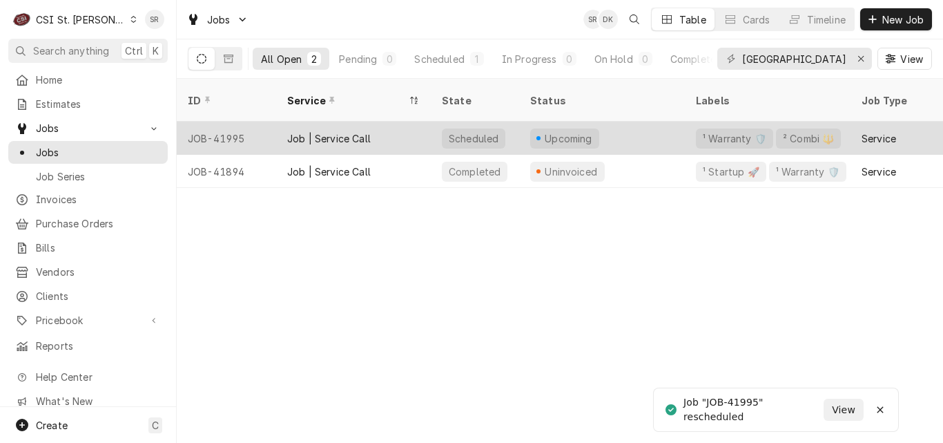
click at [377, 122] on div "Job | Service Call" at bounding box center [353, 138] width 155 height 33
